Goal: Information Seeking & Learning: Learn about a topic

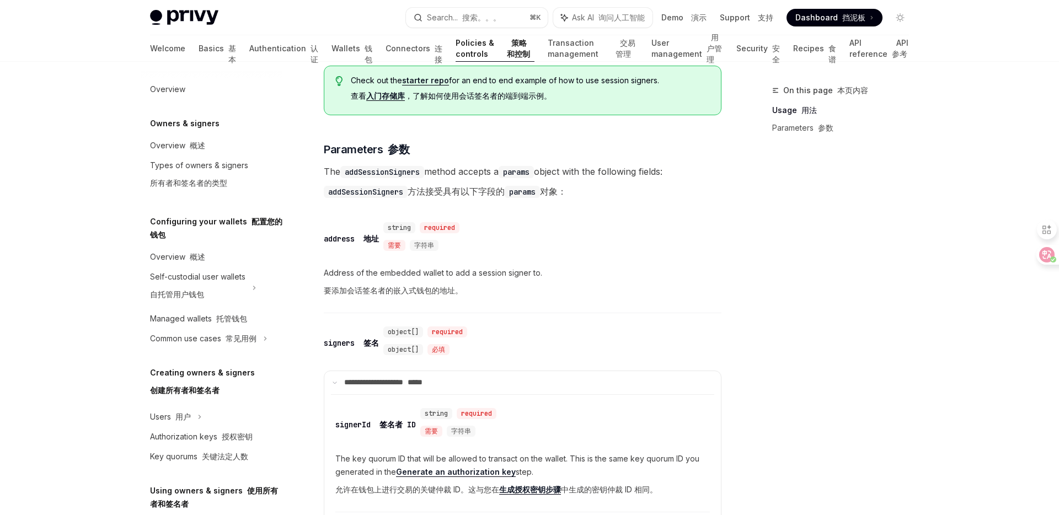
scroll to position [77, 0]
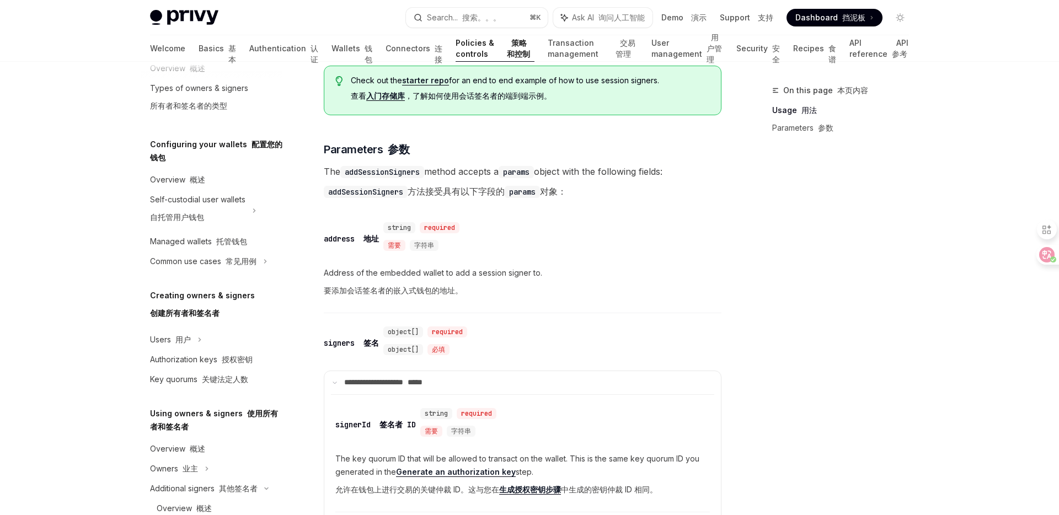
type textarea "*"
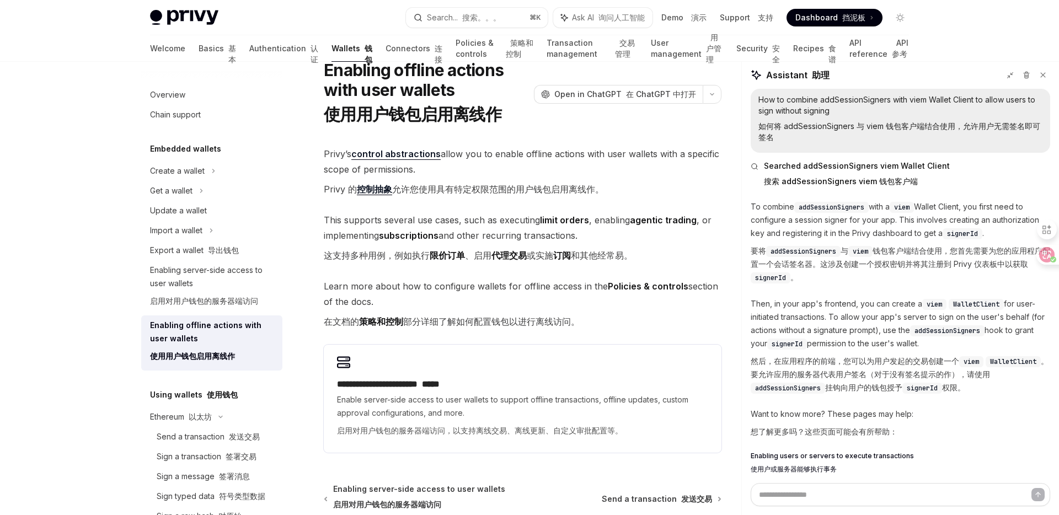
scroll to position [58, 0]
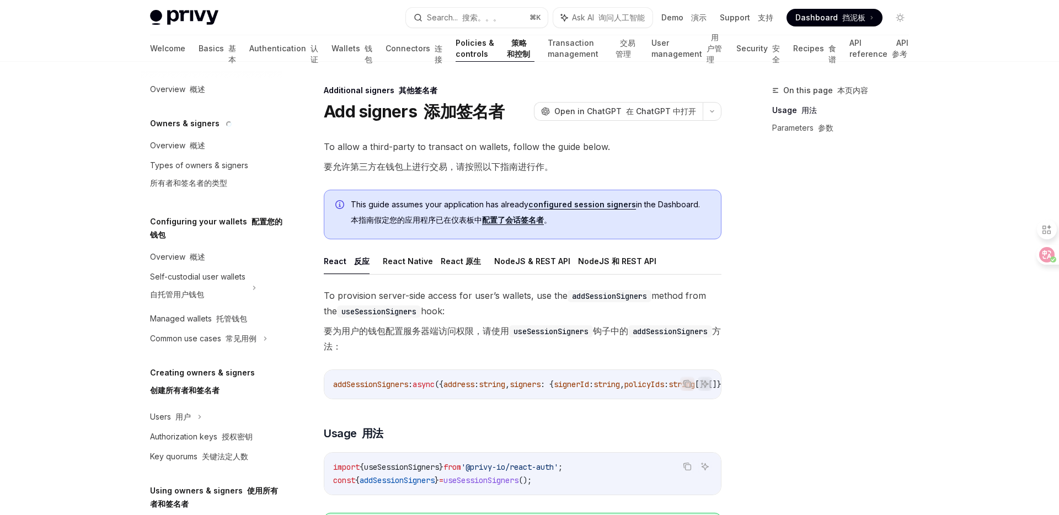
scroll to position [447, 0]
